Goal: Information Seeking & Learning: Find specific fact

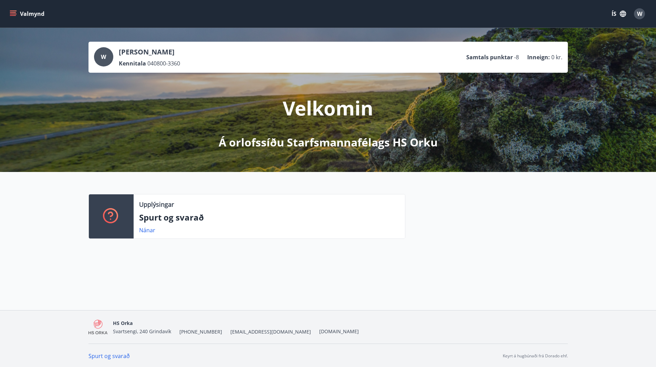
click at [22, 11] on button "Valmynd" at bounding box center [27, 14] width 39 height 12
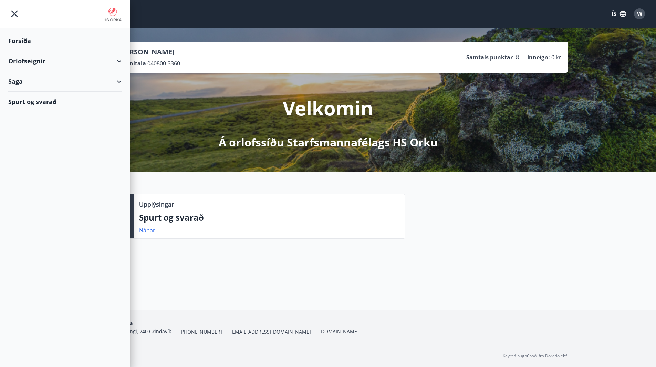
click at [37, 41] on div "Forsíða" at bounding box center [64, 41] width 113 height 20
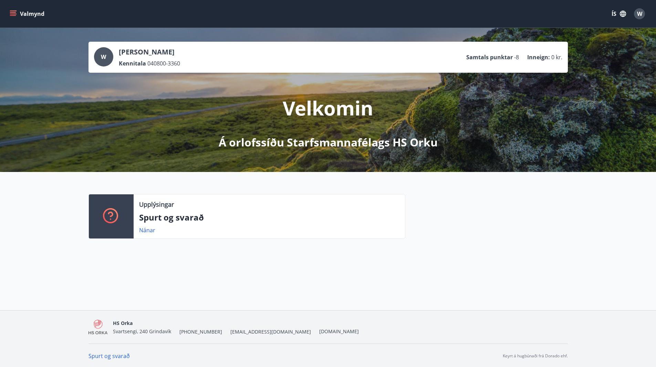
scroll to position [1, 0]
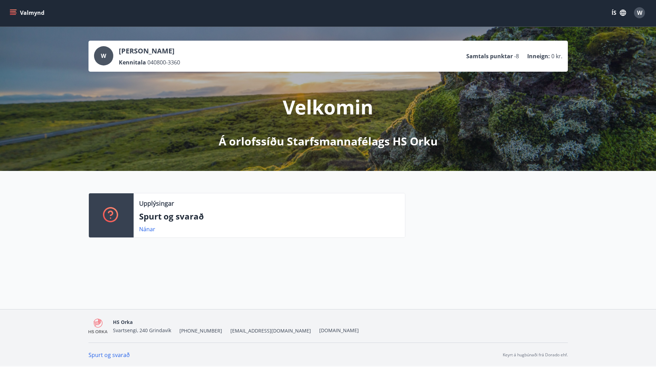
click at [9, 7] on button "Valmynd" at bounding box center [27, 13] width 39 height 12
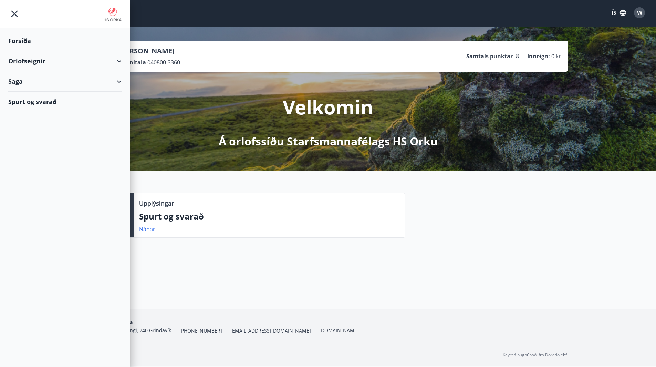
click at [43, 59] on div "Orlofseignir" at bounding box center [64, 61] width 113 height 20
click at [28, 107] on div "Saga" at bounding box center [64, 110] width 113 height 20
click at [207, 203] on div "Upplýsingar" at bounding box center [269, 203] width 260 height 9
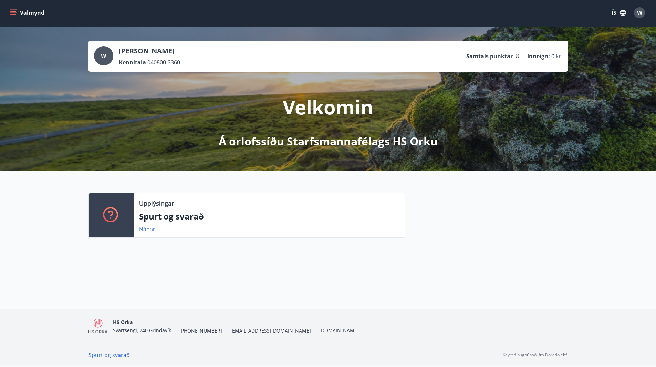
scroll to position [0, 0]
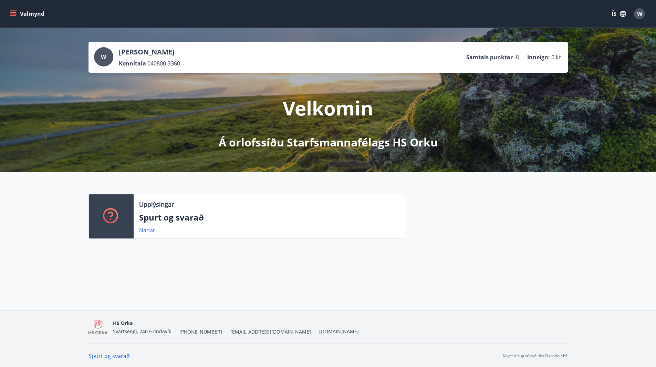
click at [12, 15] on icon "menu" at bounding box center [13, 15] width 6 height 1
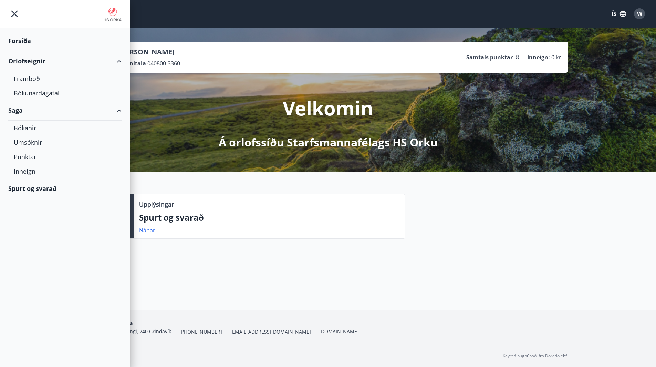
click at [27, 41] on div "Forsíða" at bounding box center [64, 41] width 113 height 20
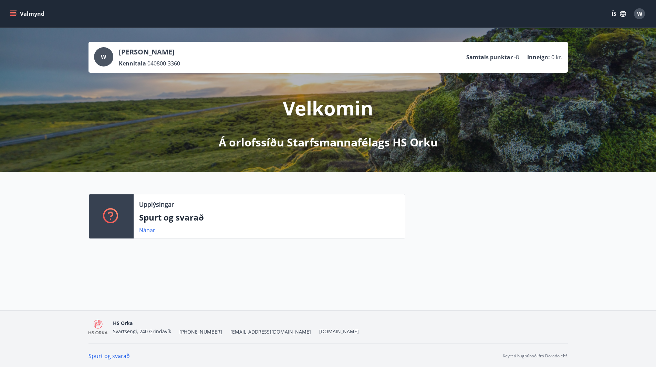
click at [23, 16] on button "Valmynd" at bounding box center [27, 14] width 39 height 12
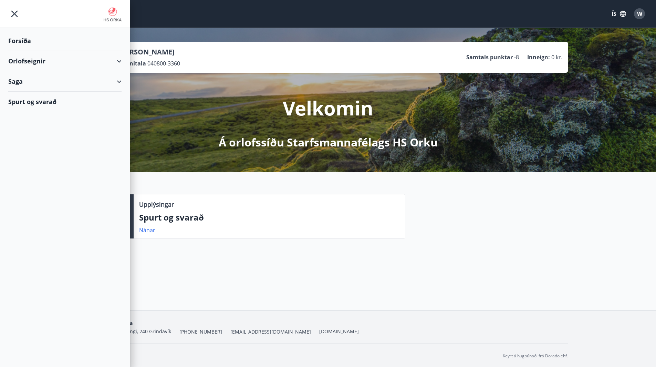
click at [33, 63] on div "Orlofseignir" at bounding box center [64, 61] width 113 height 20
click at [45, 81] on div "Framboð" at bounding box center [65, 78] width 102 height 14
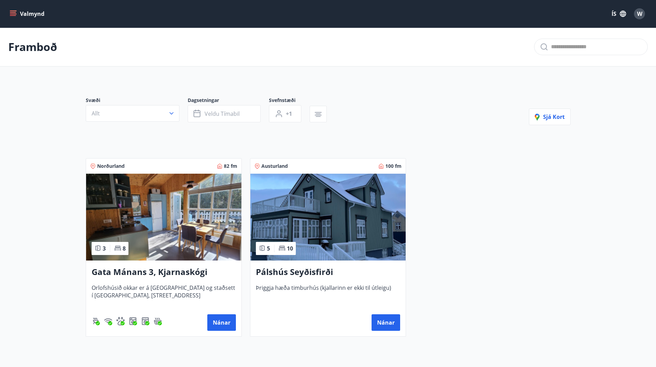
click at [18, 18] on button "Valmynd" at bounding box center [27, 14] width 39 height 12
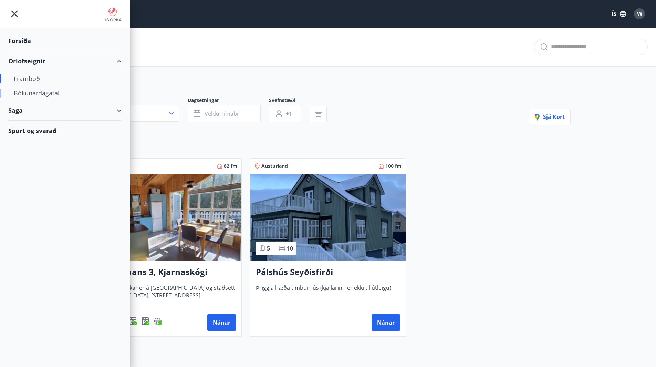
click at [40, 91] on div "Bókunardagatal" at bounding box center [65, 93] width 102 height 14
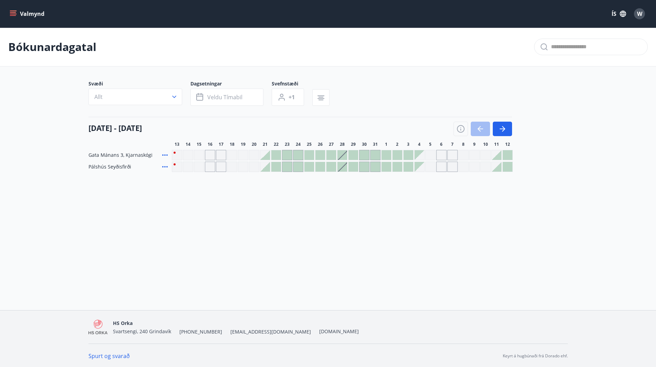
click at [17, 18] on button "Valmynd" at bounding box center [27, 14] width 39 height 12
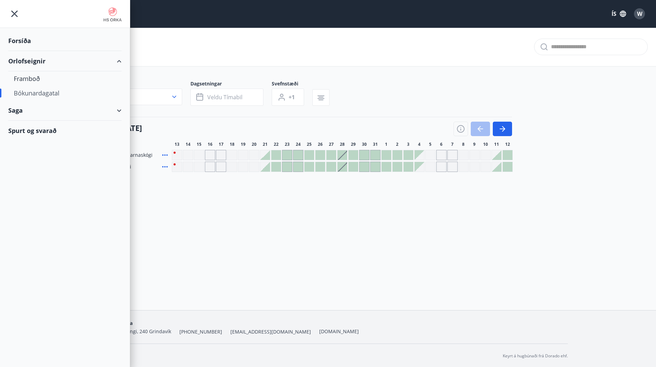
click at [36, 107] on div "Saga" at bounding box center [64, 110] width 113 height 20
click at [38, 156] on div "Punktar" at bounding box center [65, 157] width 102 height 14
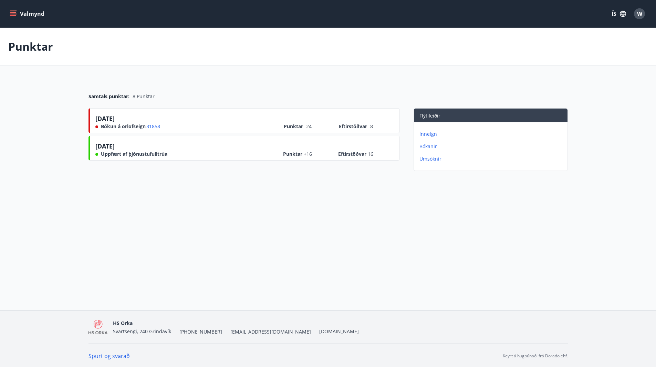
click at [17, 19] on button "Valmynd" at bounding box center [27, 14] width 39 height 12
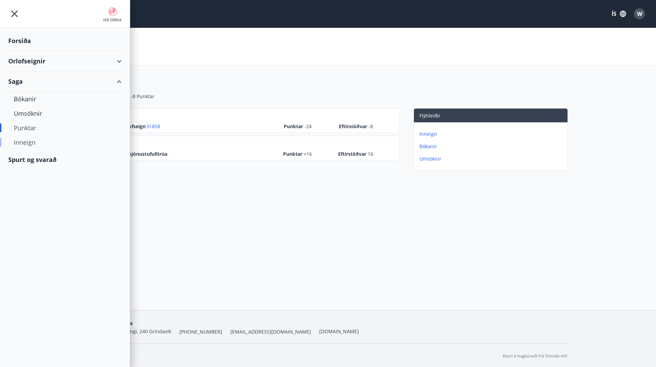
click at [41, 138] on div "Inneign" at bounding box center [65, 142] width 102 height 14
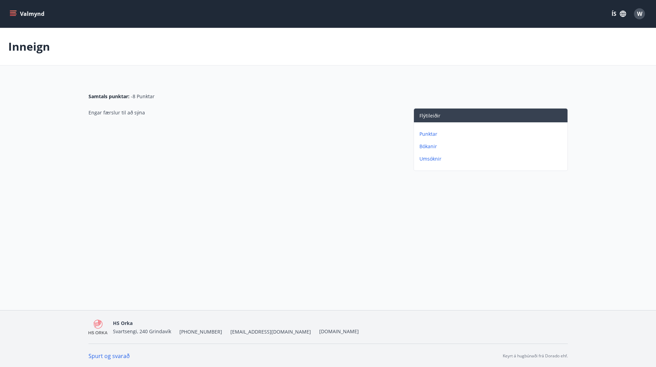
click at [11, 15] on icon "menu" at bounding box center [13, 15] width 6 height 1
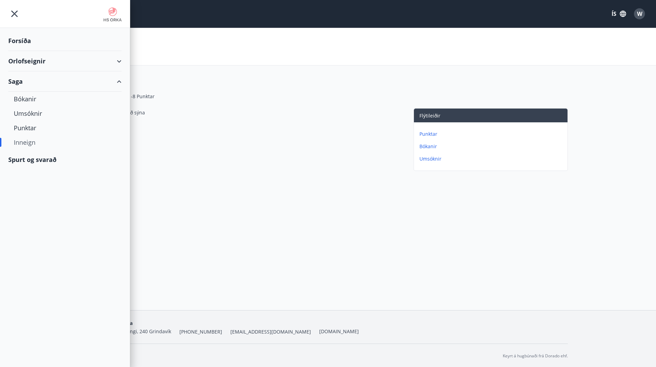
click at [41, 157] on div "Spurt og svarað" at bounding box center [64, 160] width 113 height 20
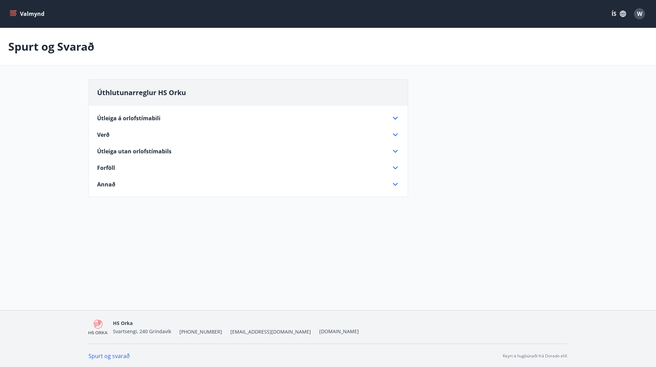
click at [121, 168] on div "Forföll" at bounding box center [244, 168] width 294 height 8
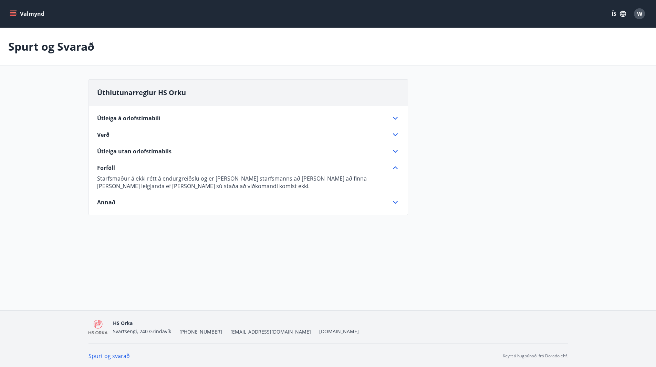
click at [147, 169] on div "Forföll" at bounding box center [244, 168] width 294 height 8
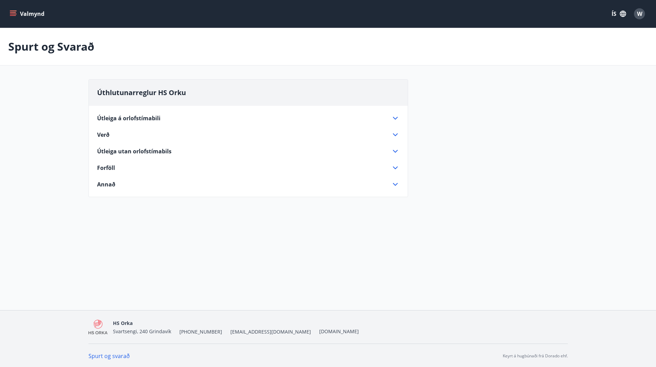
click at [146, 185] on div "Annað" at bounding box center [244, 185] width 294 height 8
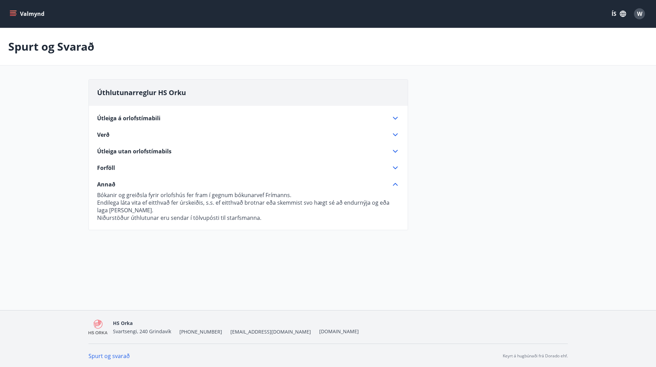
click at [146, 185] on div "Annað" at bounding box center [244, 185] width 294 height 8
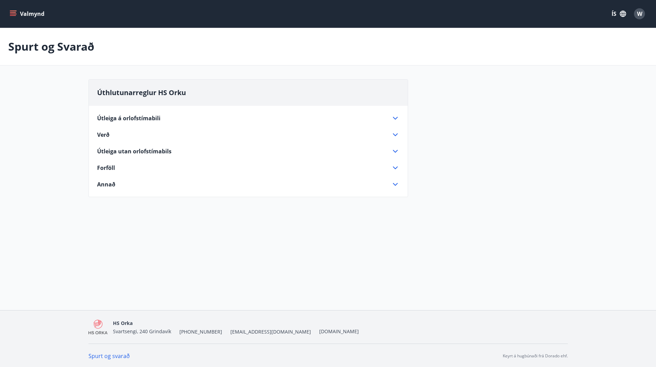
click at [127, 145] on div "Útleiga á orlofstímabili Sumarmánuðum, frá 15. maí til 15. september, skíðatíma…" at bounding box center [248, 147] width 319 height 83
click at [126, 150] on span "Útleiga utan orlofstímabils" at bounding box center [134, 151] width 74 height 8
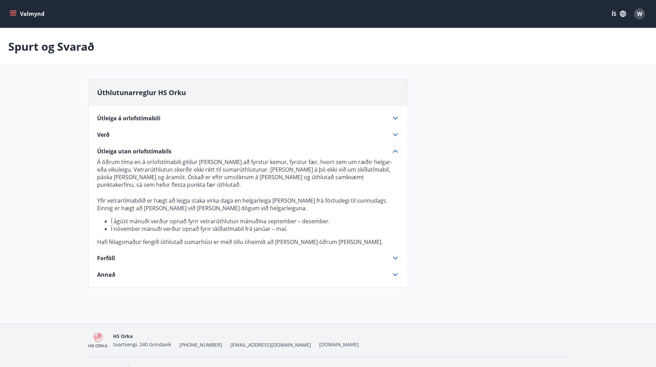
click at [130, 150] on span "Útleiga utan orlofstímabils" at bounding box center [134, 151] width 74 height 8
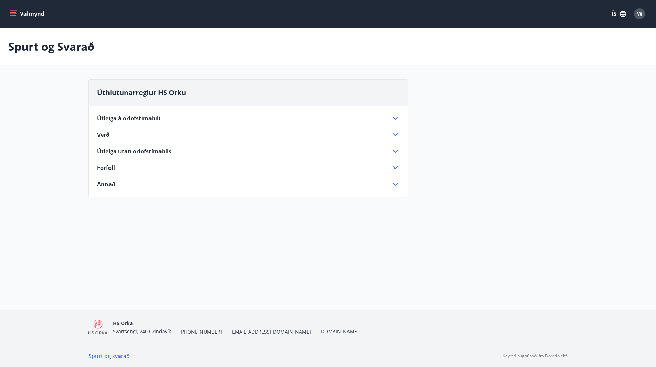
click at [133, 131] on div "Verð" at bounding box center [244, 135] width 294 height 8
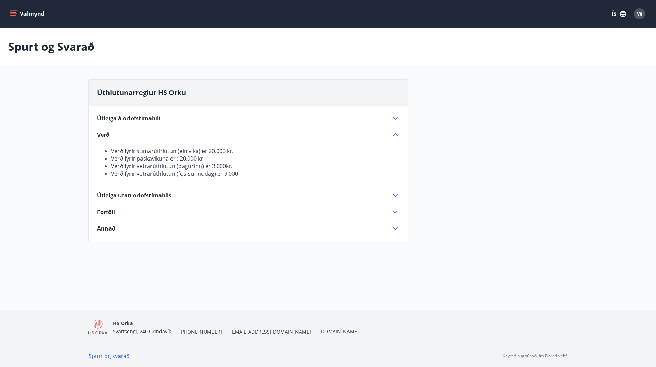
click at [133, 131] on div "Verð" at bounding box center [244, 135] width 294 height 8
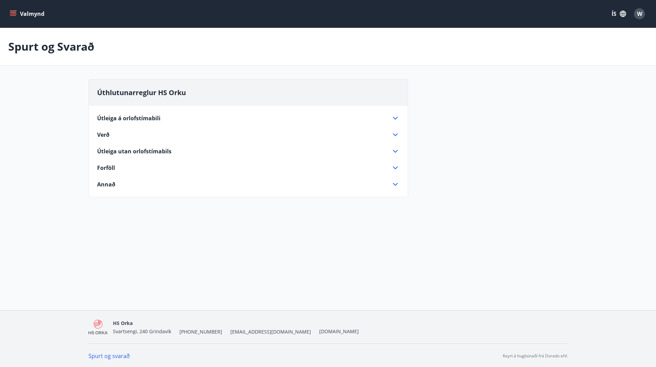
click at [136, 116] on span "Útleiga á orlofstímabili" at bounding box center [128, 118] width 63 height 8
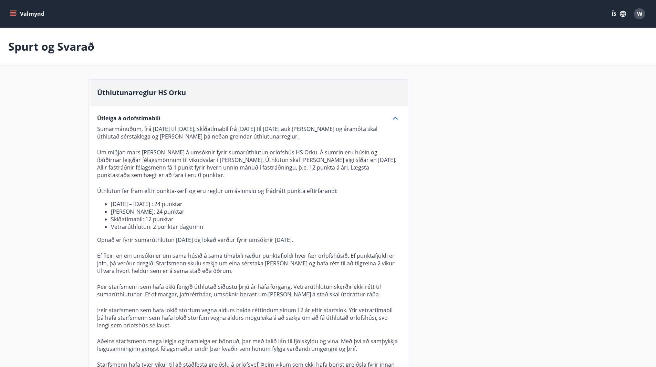
click at [285, 42] on div "Spurt og Svarað" at bounding box center [328, 47] width 656 height 38
